Goal: Task Accomplishment & Management: Complete application form

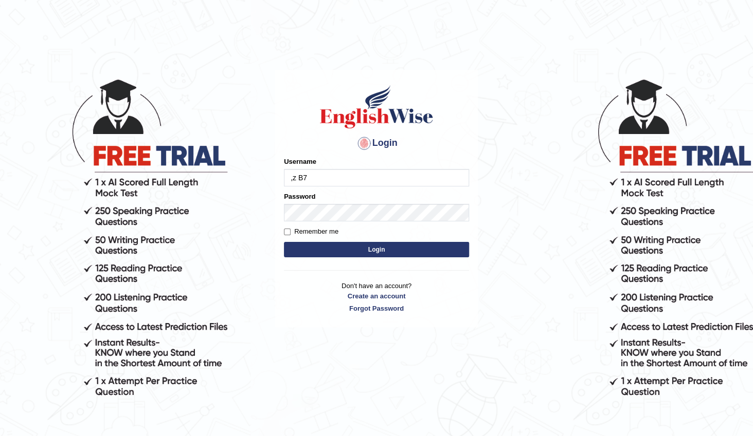
type input ",z B7"
